Goal: Information Seeking & Learning: Learn about a topic

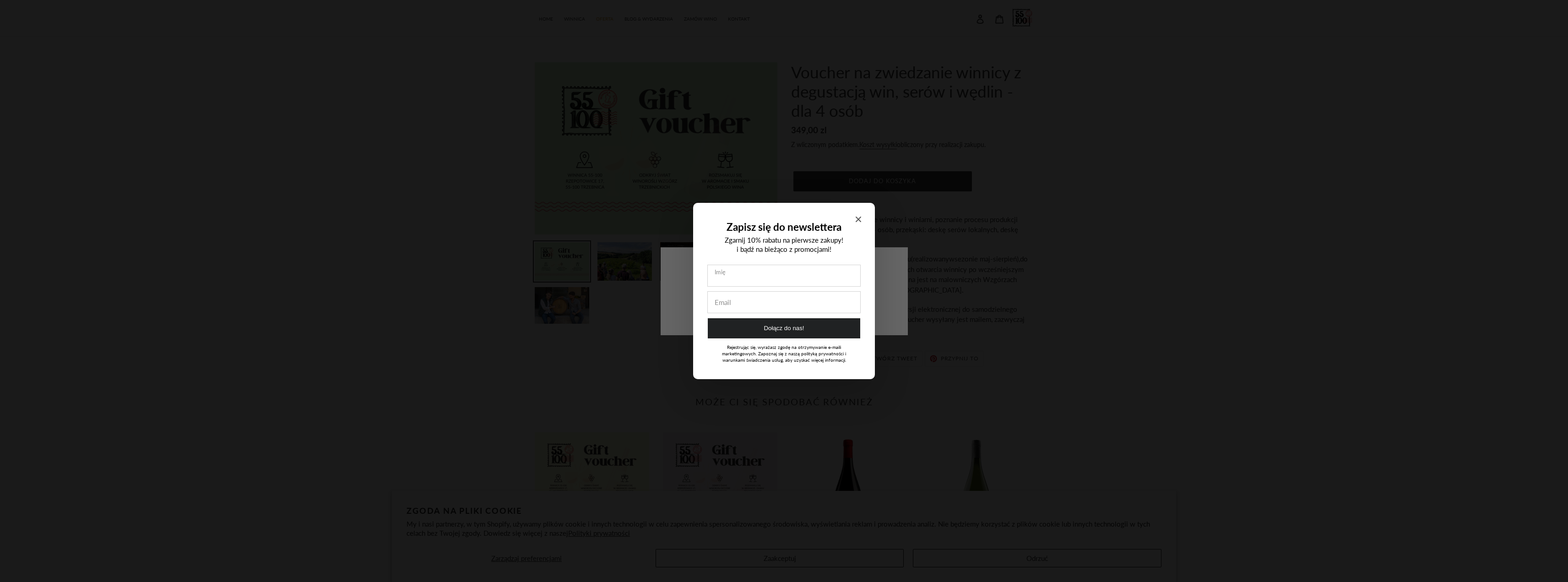
click at [754, 213] on div "Zapisz się do newslettera Zgarnij 10% rabatu na pierwsze zakupy! i bądź na bież…" at bounding box center [784, 291] width 182 height 177
click at [754, 222] on span "Close modal" at bounding box center [858, 219] width 5 height 9
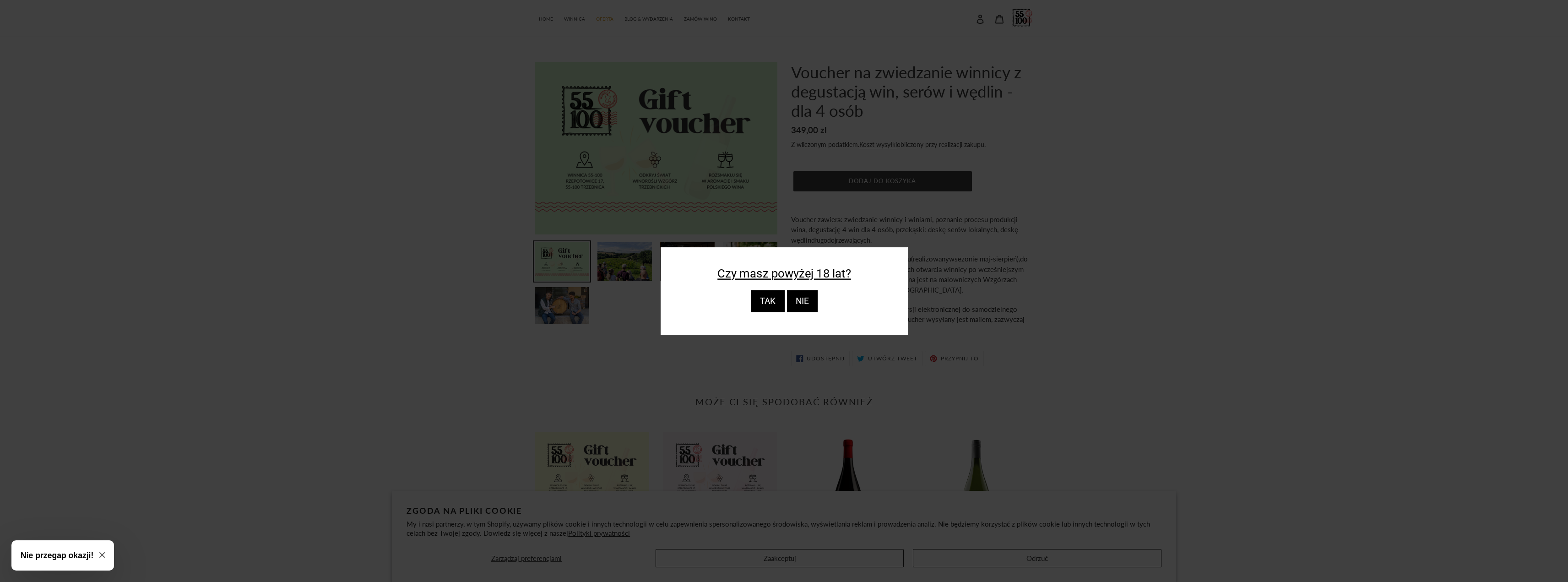
click at [754, 299] on div "TAK" at bounding box center [767, 301] width 33 height 22
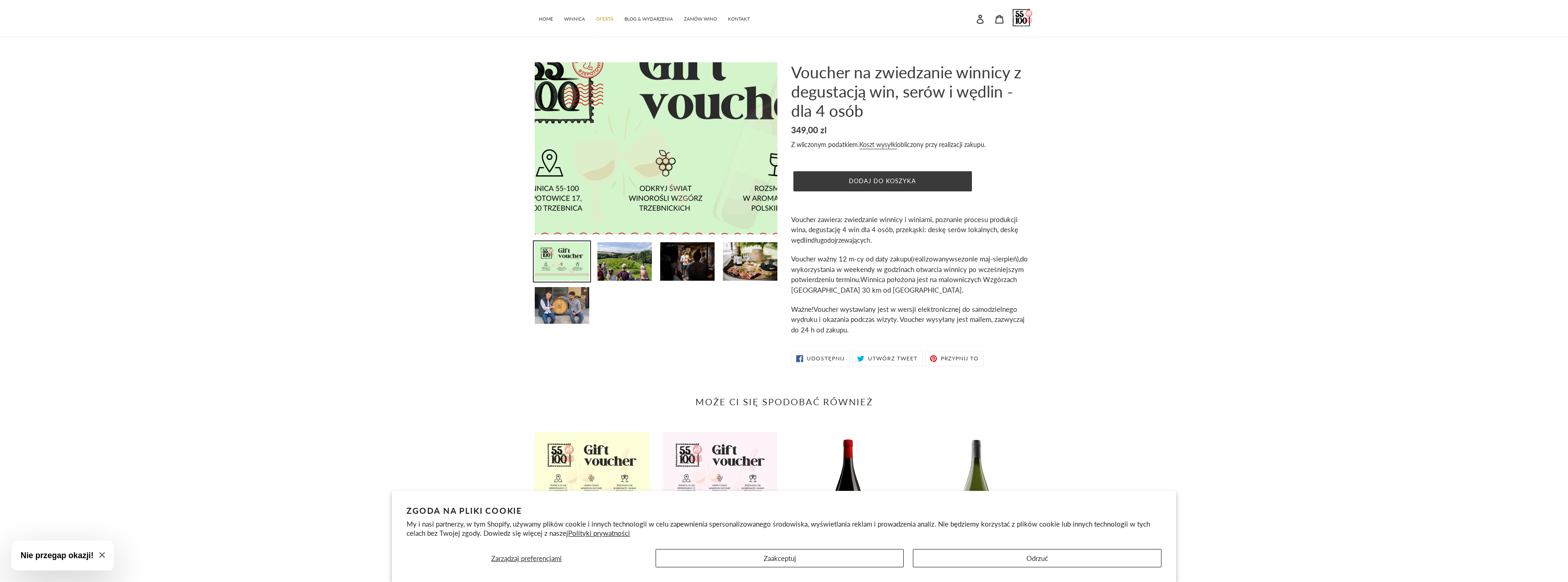
click at [642, 137] on img at bounding box center [667, 144] width 400 height 284
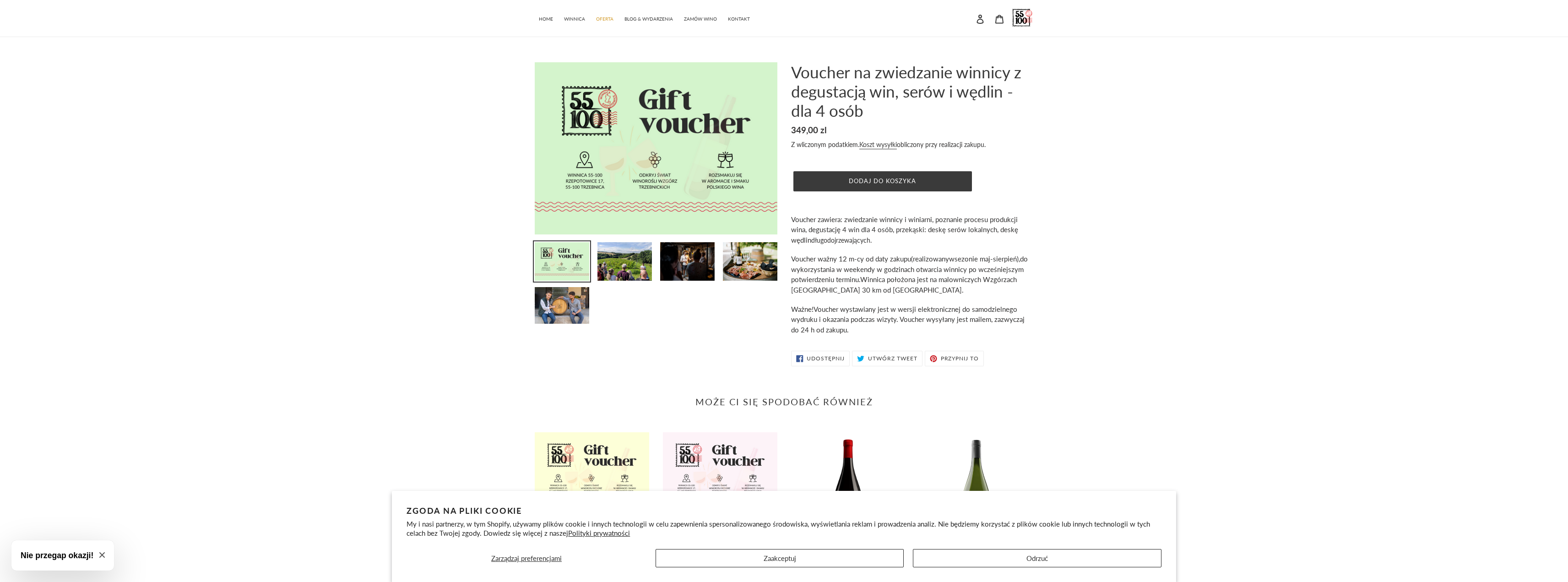
click at [393, 211] on div "Poprzedni slajd Następny slajd" at bounding box center [784, 216] width 1568 height 309
click at [618, 266] on img at bounding box center [625, 261] width 57 height 40
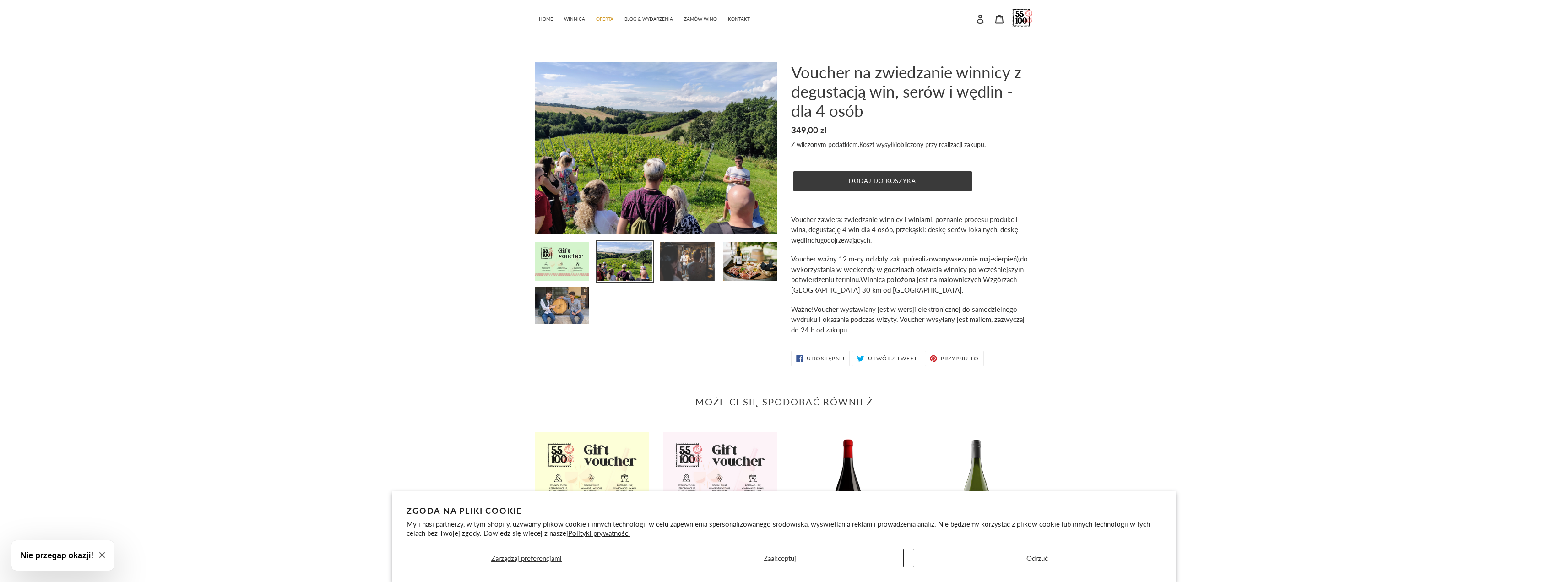
click at [664, 273] on img at bounding box center [687, 261] width 57 height 40
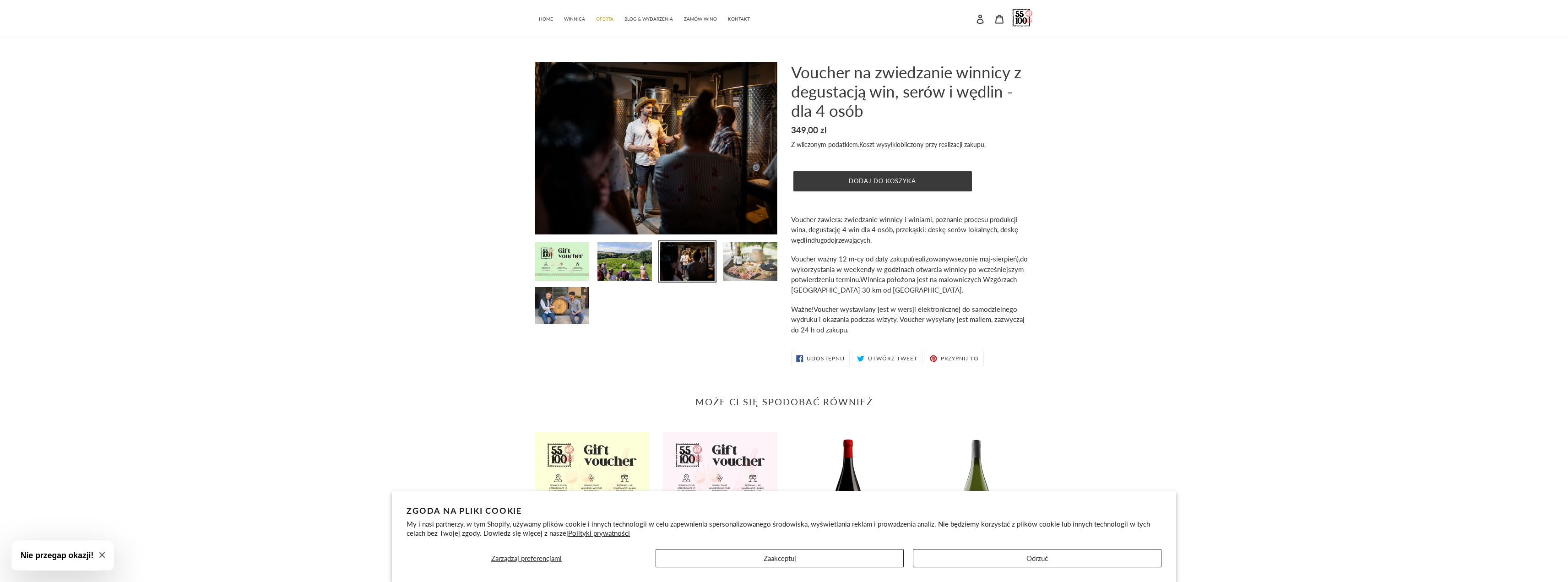
click at [740, 268] on img at bounding box center [750, 261] width 57 height 40
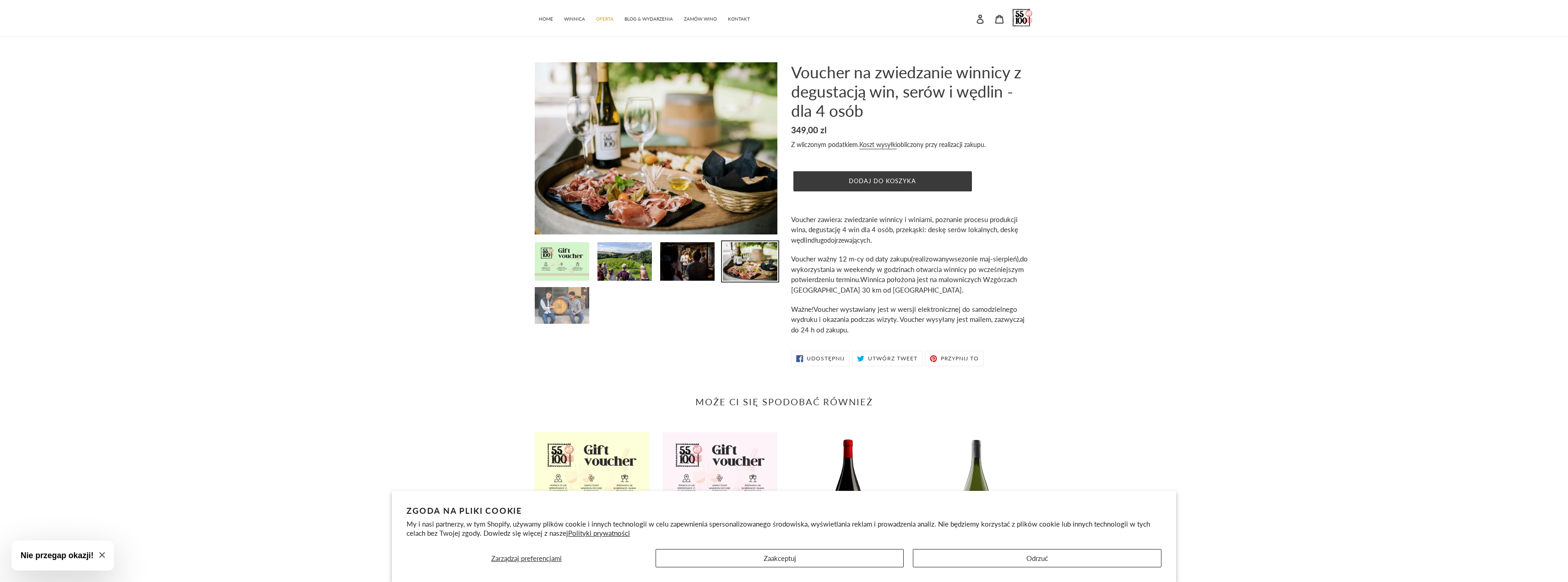
click at [546, 312] on img at bounding box center [562, 305] width 57 height 38
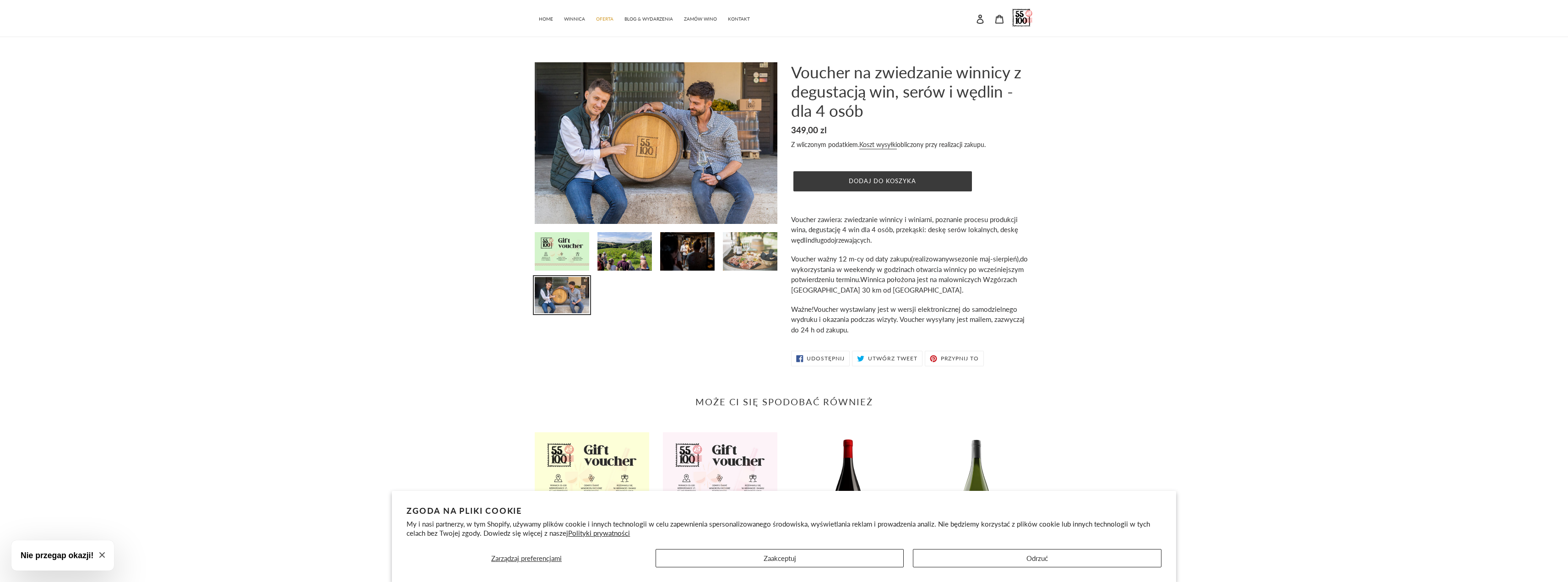
click at [746, 259] on img at bounding box center [750, 251] width 57 height 40
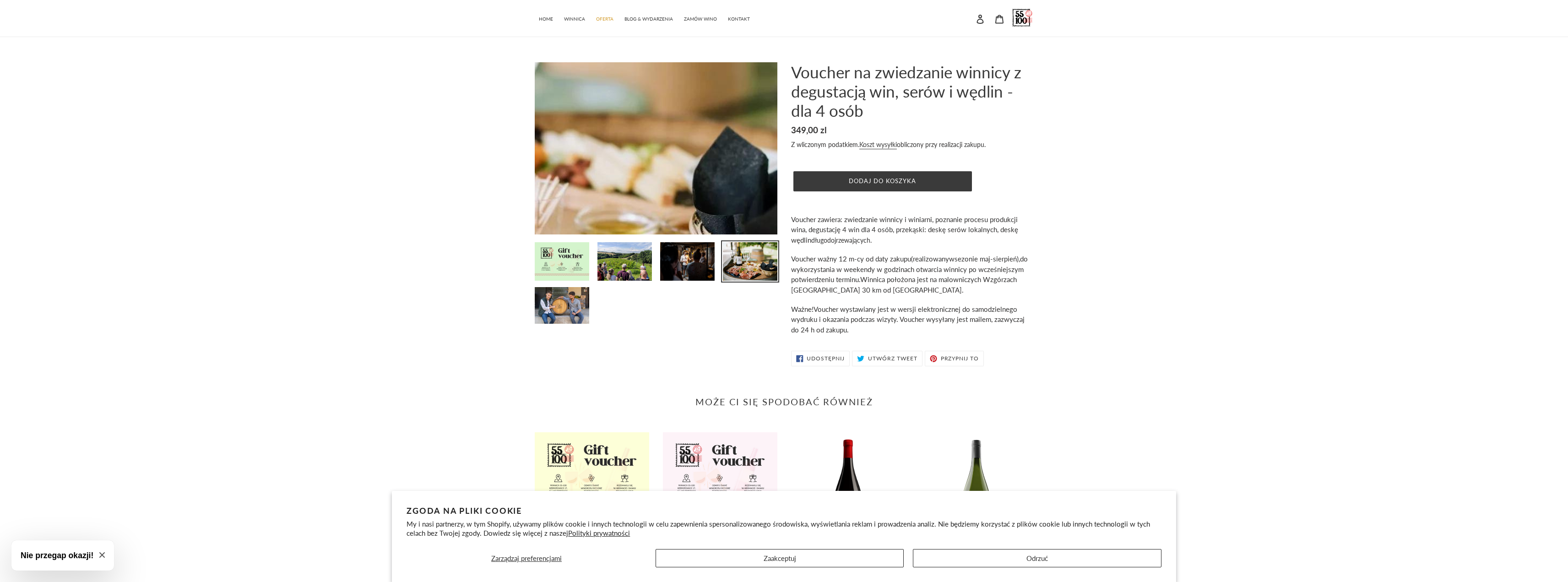
click at [707, 160] on img at bounding box center [539, 121] width 800 height 568
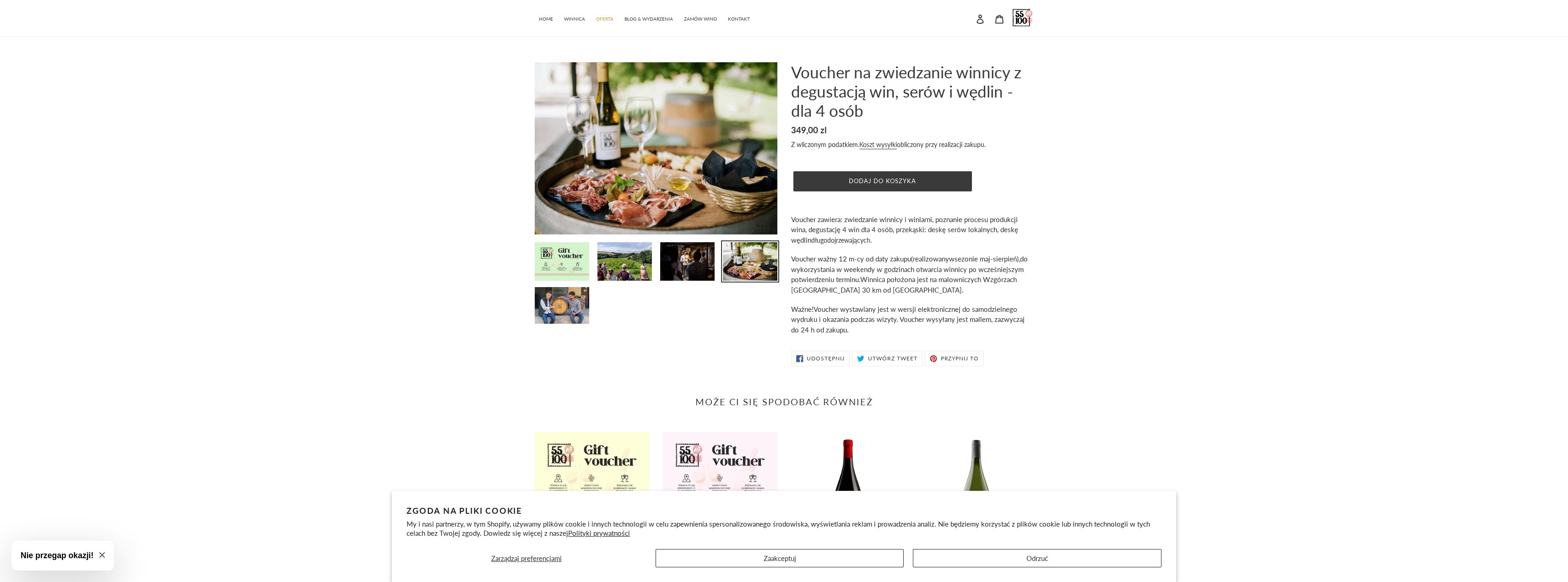
click at [754, 250] on img at bounding box center [750, 261] width 57 height 40
click at [754, 260] on img at bounding box center [750, 261] width 57 height 40
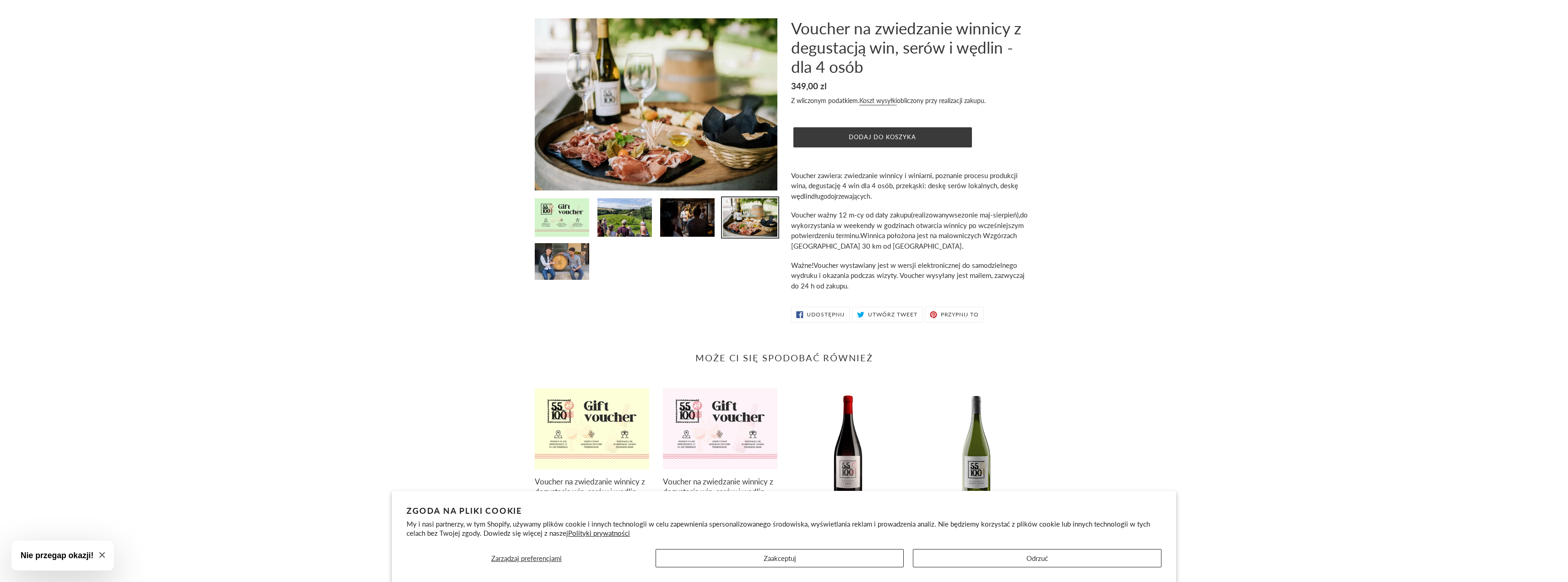
scroll to position [55, 0]
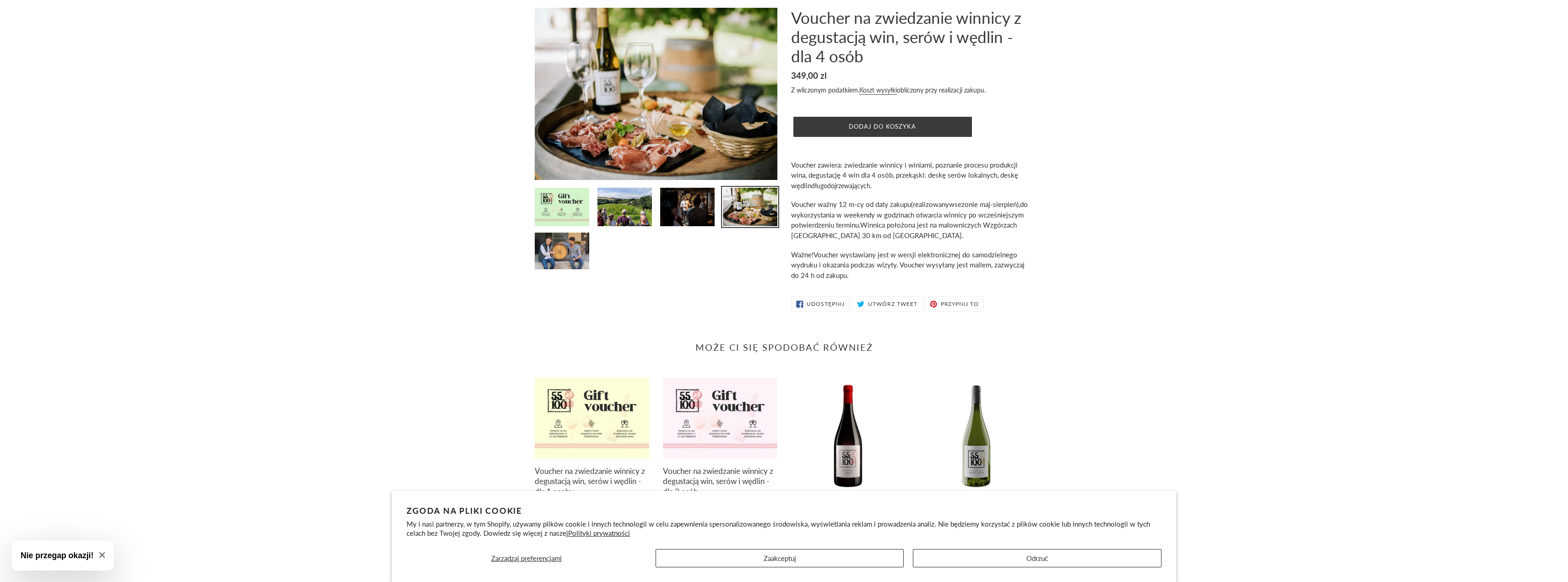
click at [754, 199] on img at bounding box center [750, 207] width 57 height 40
click at [561, 203] on img at bounding box center [562, 207] width 57 height 40
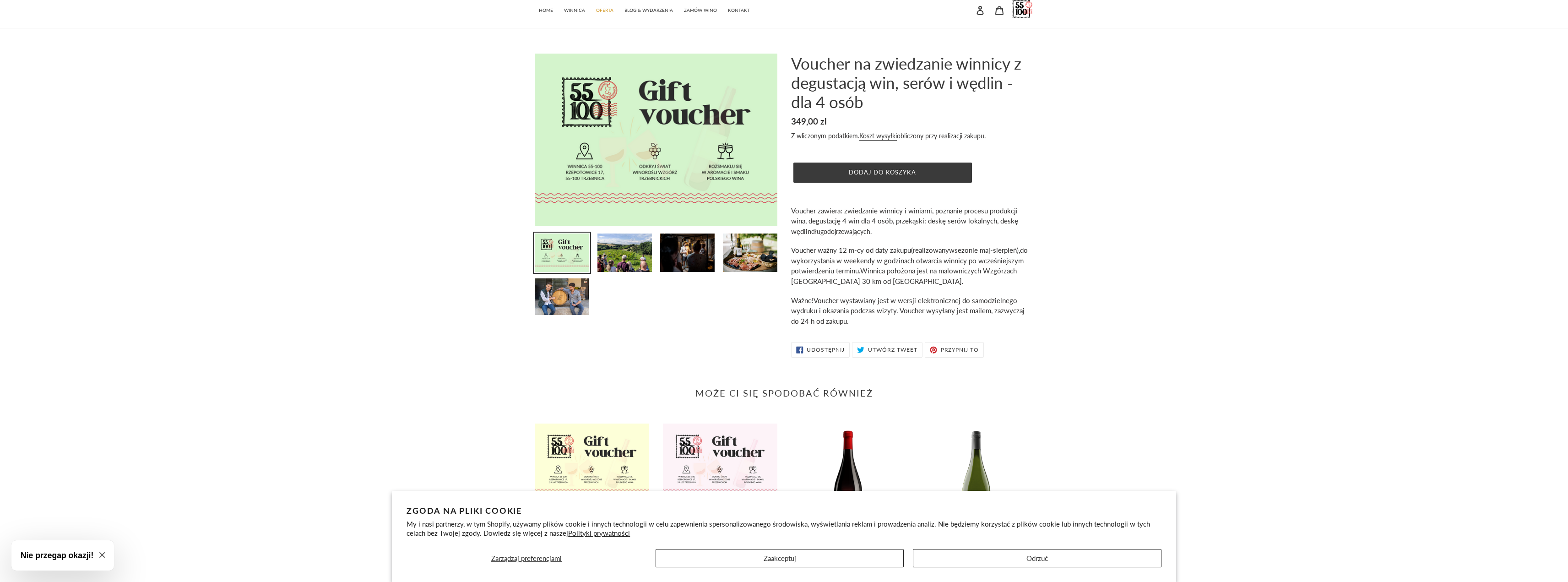
scroll to position [0, 0]
